Goal: Information Seeking & Learning: Find specific fact

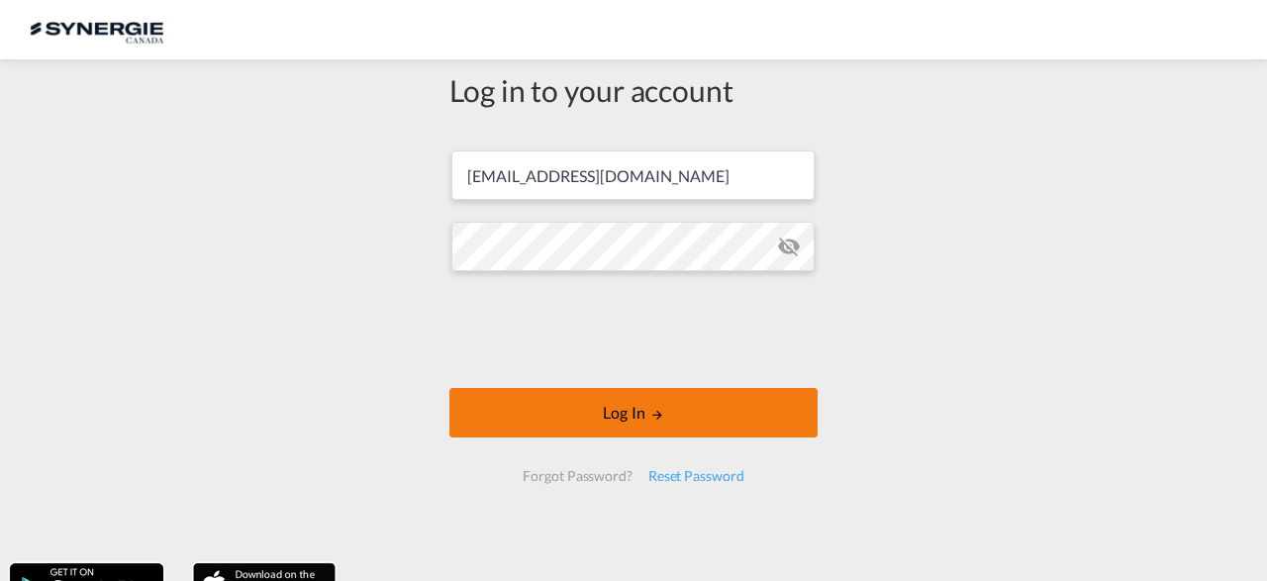
click at [671, 413] on button "Log In" at bounding box center [634, 413] width 368 height 50
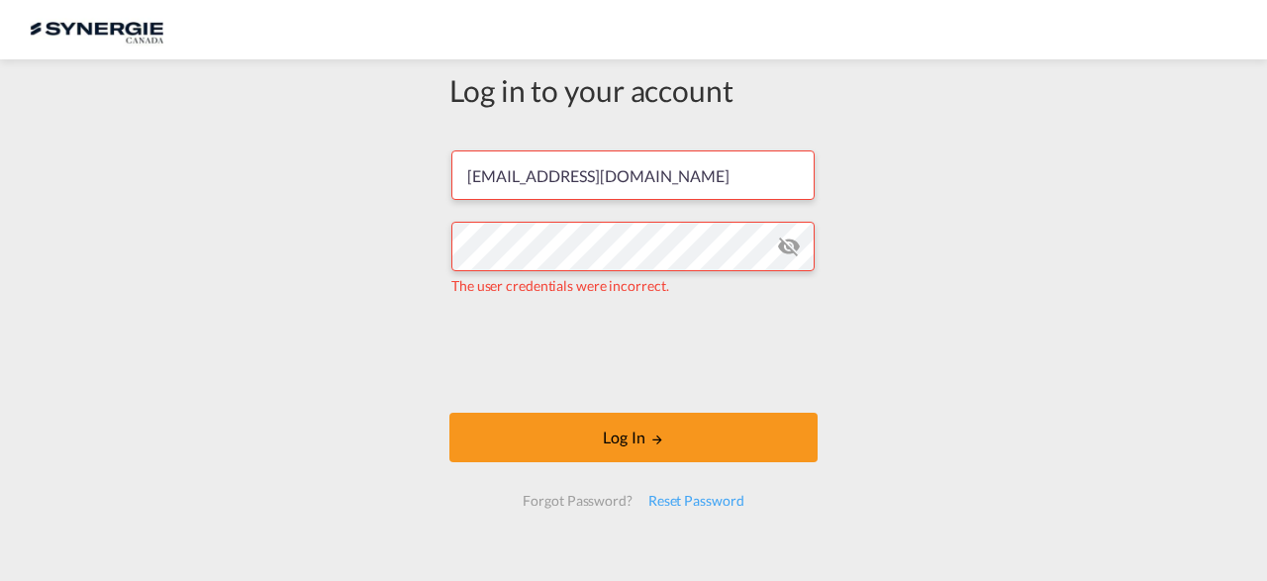
click at [797, 250] on md-icon "icon-eye-off" at bounding box center [789, 247] width 24 height 24
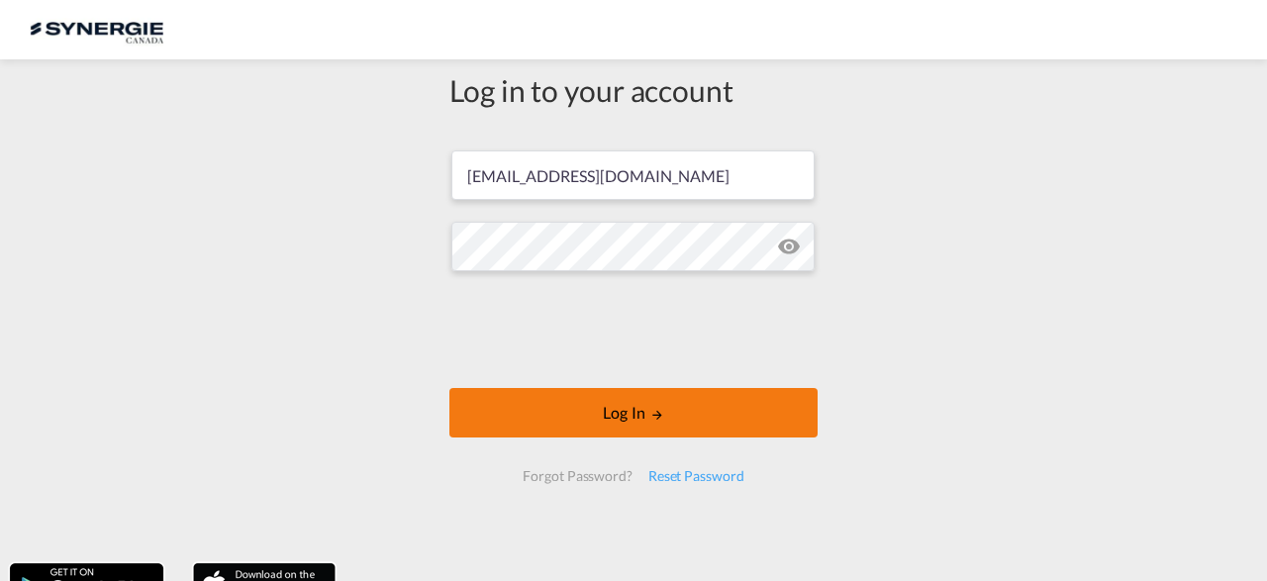
click at [569, 411] on button "Log In" at bounding box center [634, 413] width 368 height 50
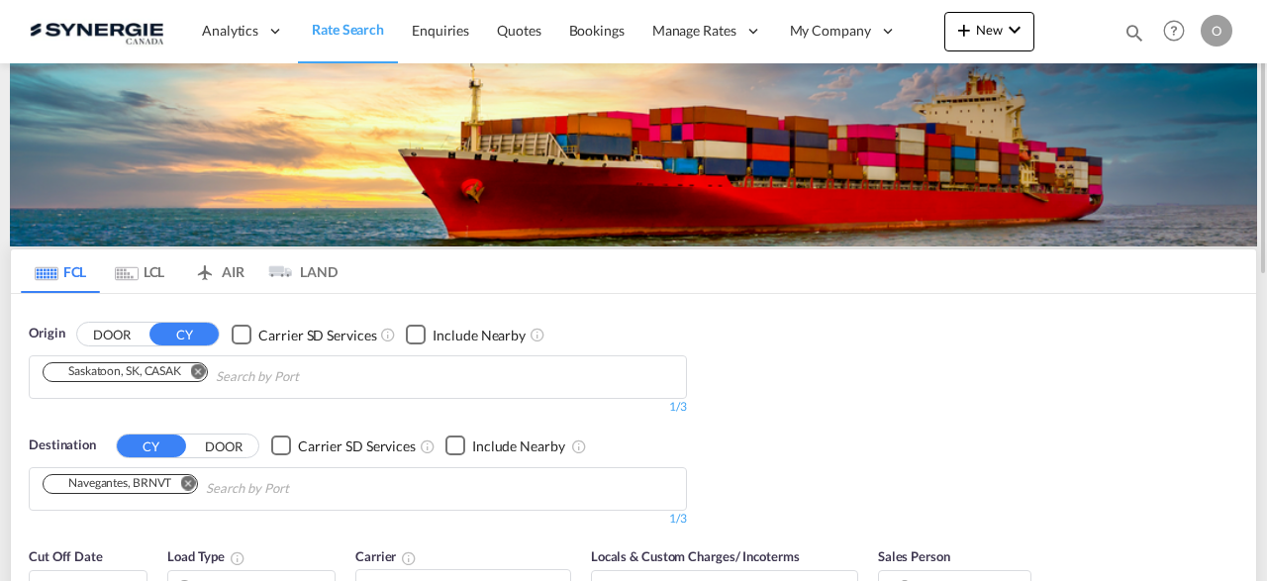
click at [1135, 25] on md-icon "icon-magnify" at bounding box center [1135, 33] width 22 height 22
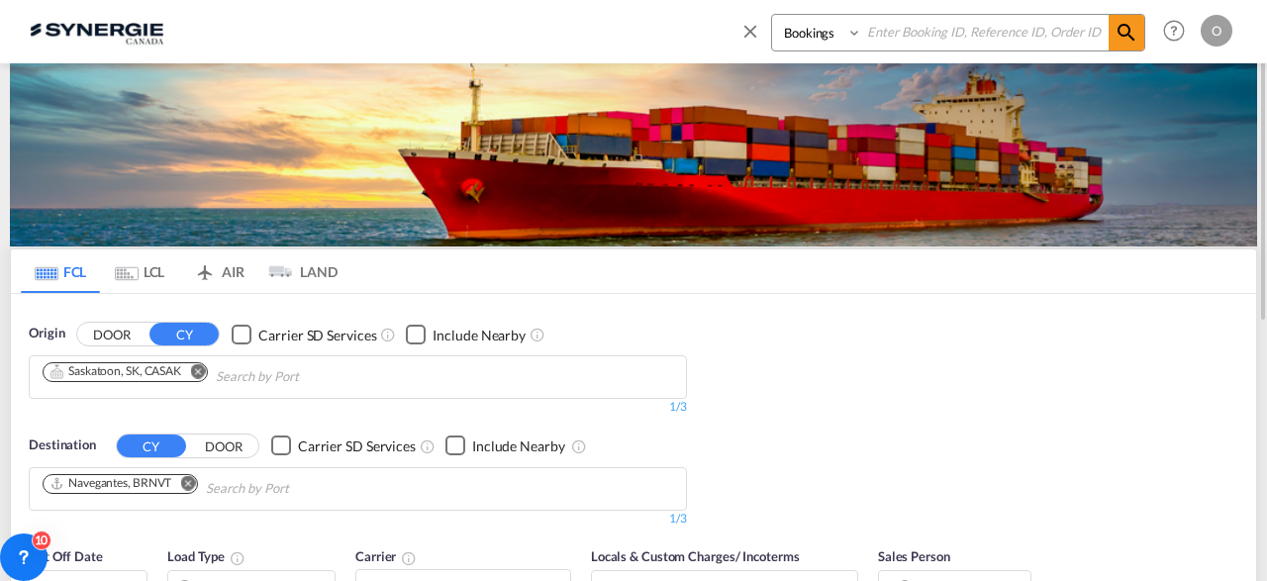
click at [772, 15] on select "Bookings Quotes Enquiries" at bounding box center [819, 33] width 94 height 36
select select "Quotes"
click option "Quotes" at bounding box center [0, 0] width 0 height 0
click at [887, 29] on input at bounding box center [985, 32] width 247 height 35
paste input "SYC000014265"
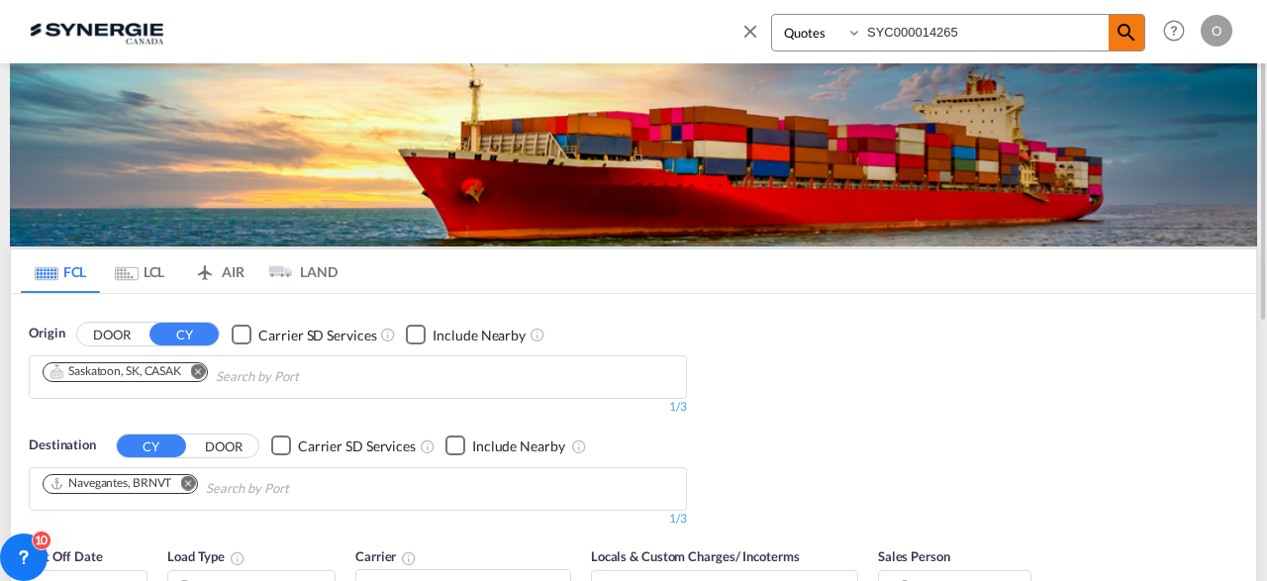
type input "SYC000014265"
click at [1117, 27] on md-icon "icon-magnify" at bounding box center [1127, 33] width 24 height 24
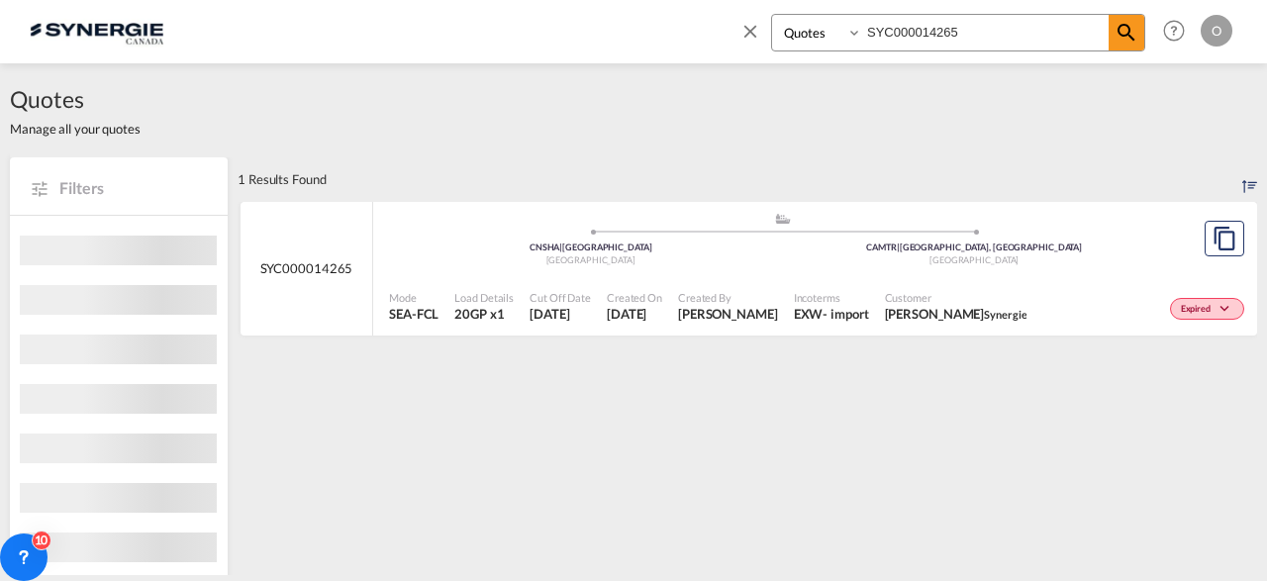
click at [734, 301] on span "Created By" at bounding box center [728, 297] width 100 height 15
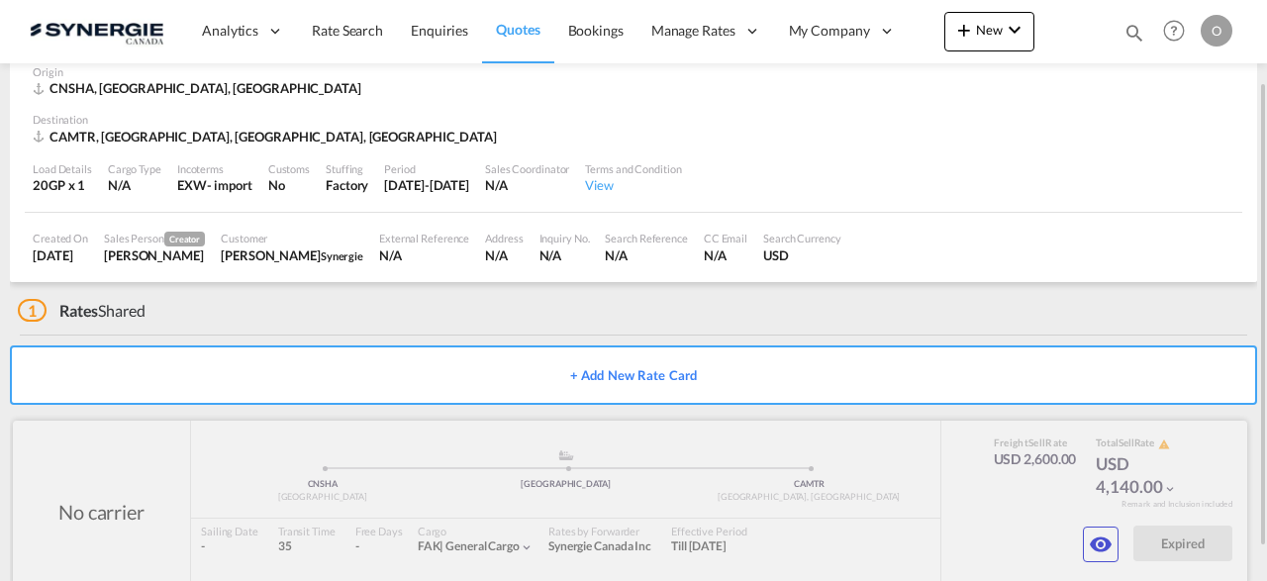
scroll to position [141, 0]
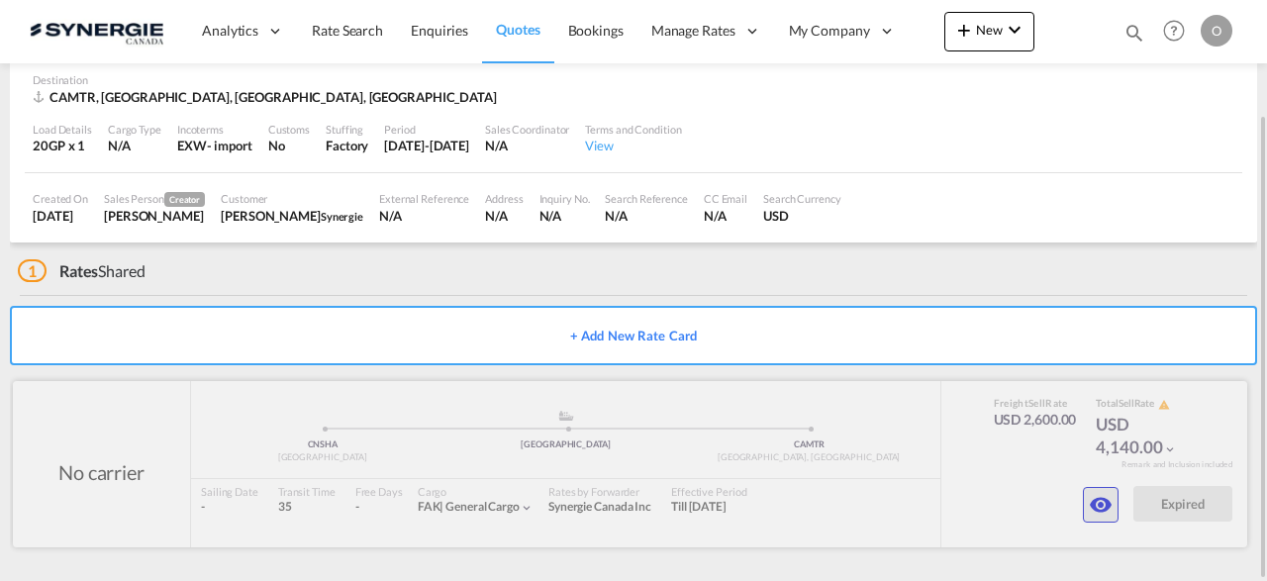
click at [1097, 490] on button "button" at bounding box center [1101, 505] width 36 height 36
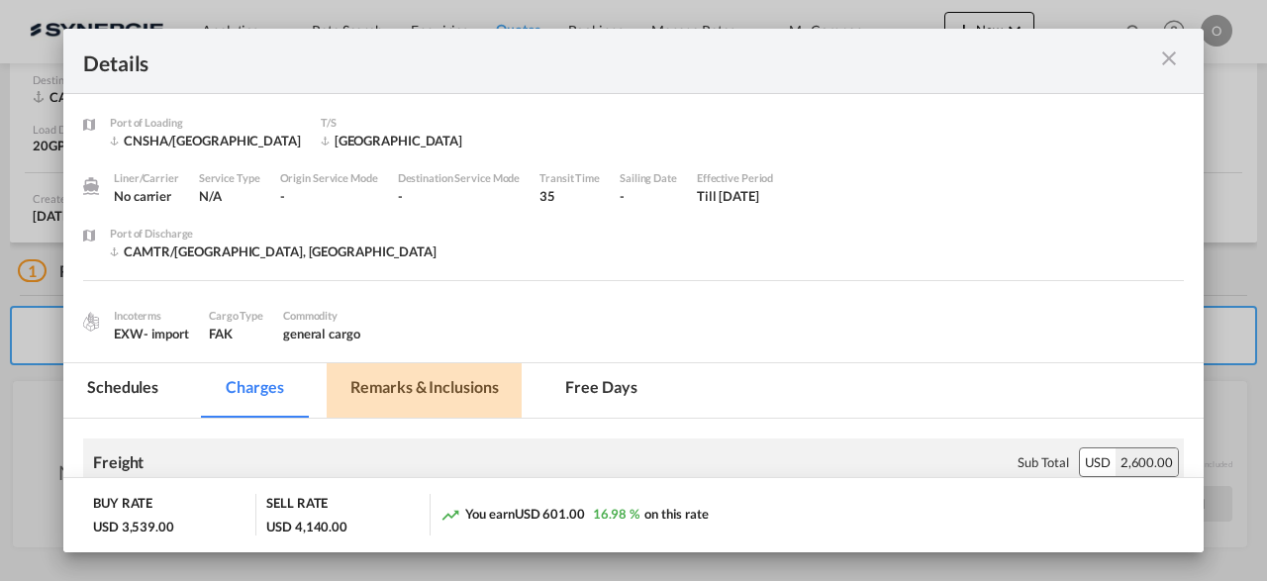
click at [429, 381] on md-tab-item "Remarks & Inclusions" at bounding box center [424, 390] width 195 height 54
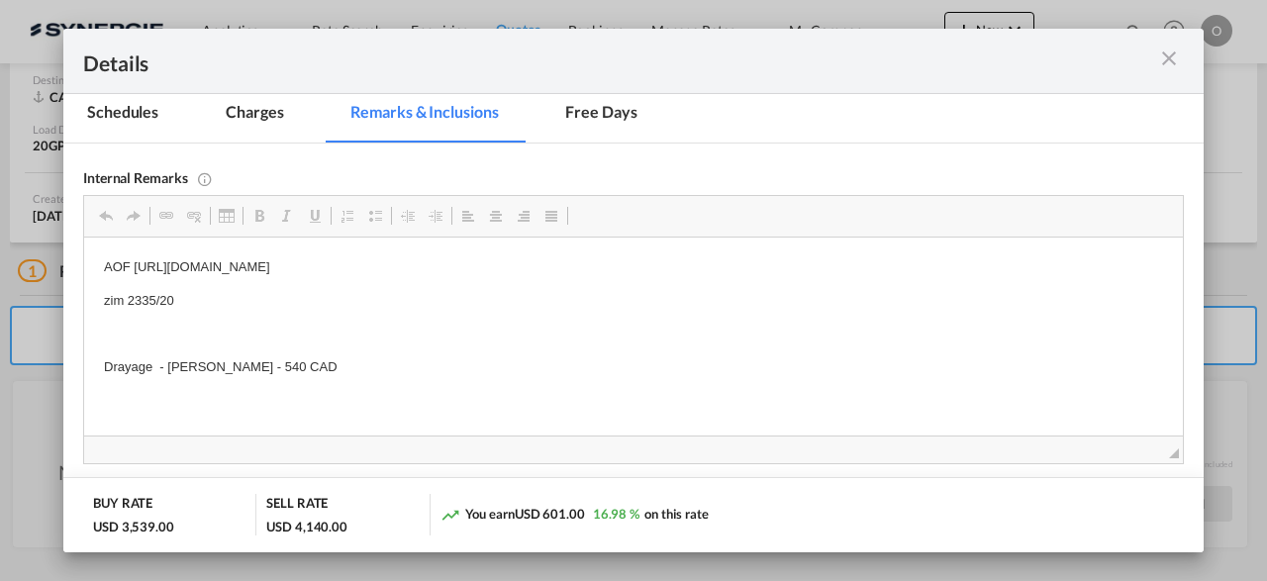
scroll to position [0, 0]
click at [307, 372] on p "Drayage - LAFRANCE - 540 CAD" at bounding box center [634, 367] width 1060 height 21
